Goal: Task Accomplishment & Management: Use online tool/utility

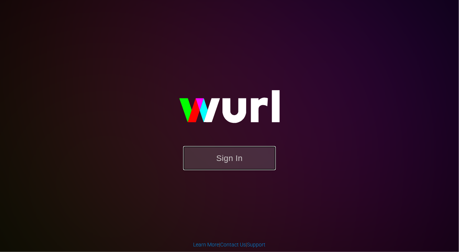
click at [230, 157] on button "Sign In" at bounding box center [229, 158] width 93 height 24
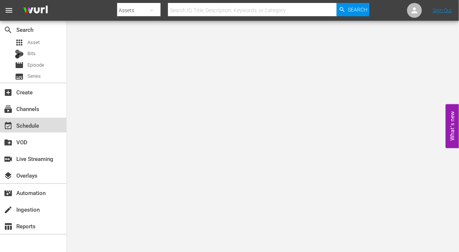
click at [23, 124] on div "event_available Schedule" at bounding box center [20, 124] width 41 height 7
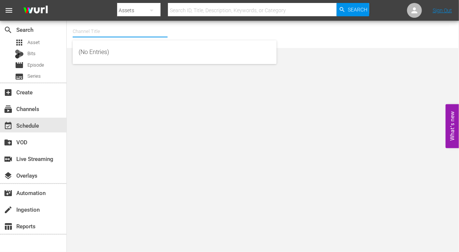
click at [92, 33] on input "text" at bounding box center [120, 32] width 95 height 18
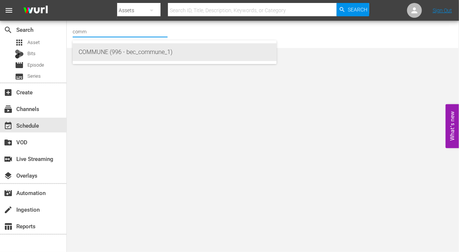
click at [99, 53] on div "COMMUNE (996 - bec_commune_1)" at bounding box center [175, 52] width 192 height 18
type input "COMMUNE (996 - bec_commune_1)"
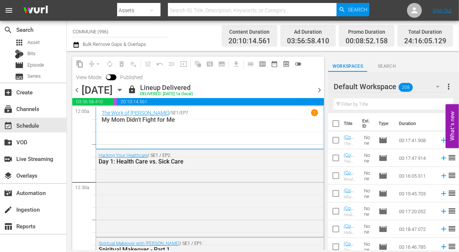
click at [320, 90] on span "chevron_right" at bounding box center [319, 90] width 9 height 9
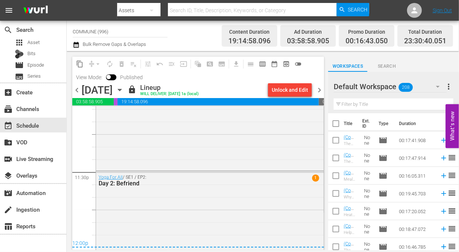
scroll to position [3493, 0]
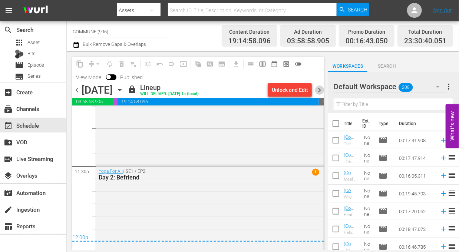
click at [318, 90] on span "chevron_right" at bounding box center [319, 90] width 9 height 9
